Goal: Transaction & Acquisition: Download file/media

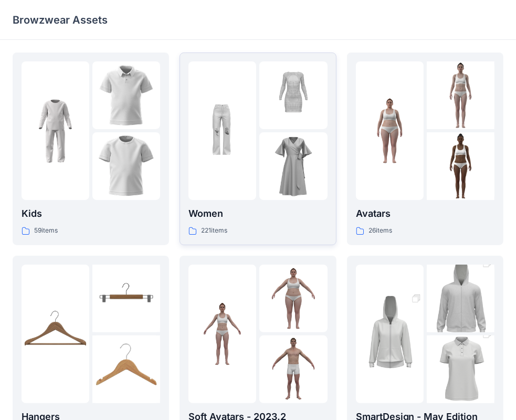
click at [254, 150] on img at bounding box center [222, 131] width 68 height 68
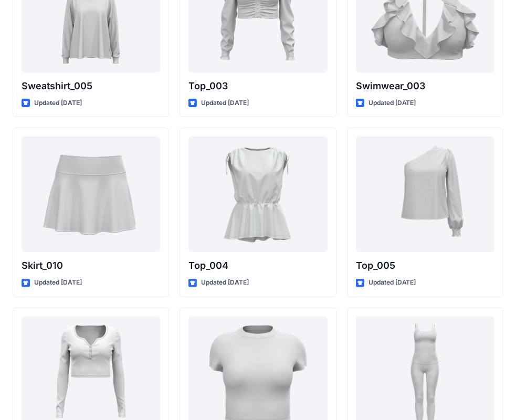
scroll to position [5332, 0]
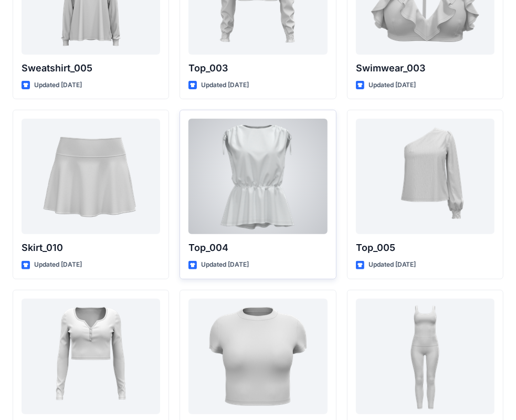
click at [240, 178] on div at bounding box center [257, 176] width 138 height 115
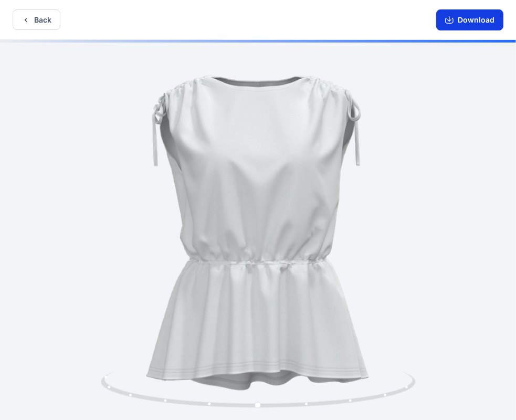
click at [468, 20] on button "Download" at bounding box center [469, 19] width 67 height 21
click at [46, 20] on button "Back" at bounding box center [37, 19] width 48 height 20
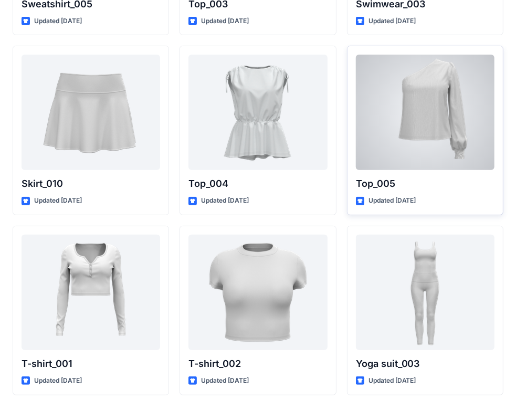
scroll to position [5422, 0]
